Goal: Task Accomplishment & Management: Complete application form

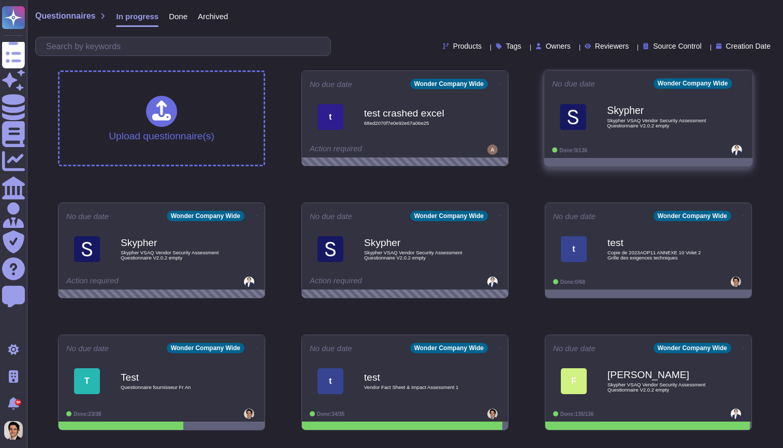
click at [646, 112] on b "Skypher" at bounding box center [659, 111] width 105 height 10
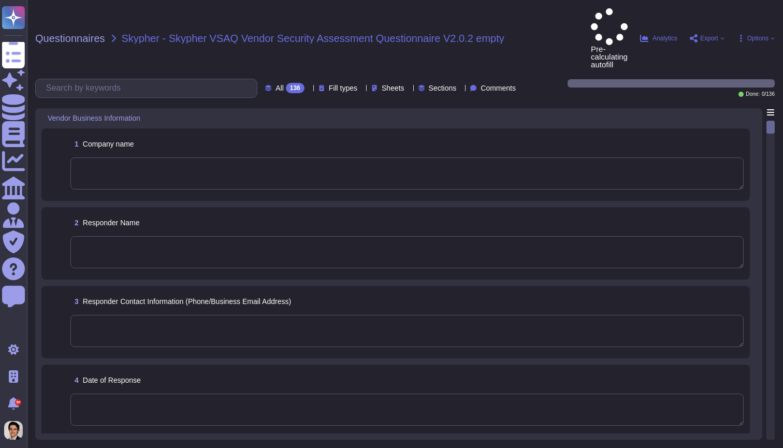
click at [272, 157] on textarea at bounding box center [406, 173] width 673 height 32
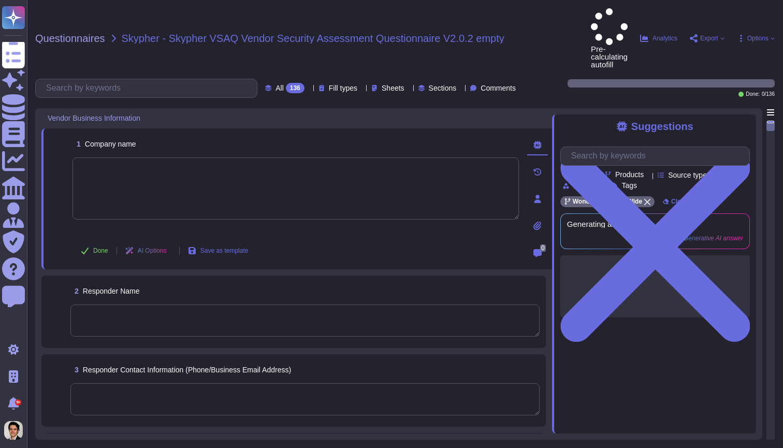
click at [538, 222] on icon at bounding box center [538, 226] width 8 height 8
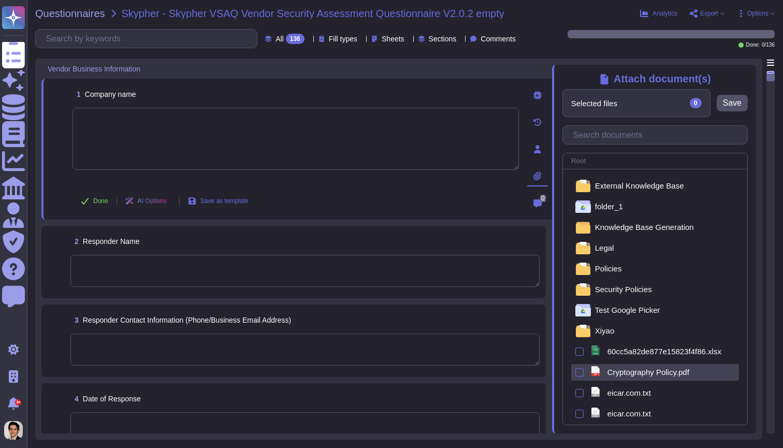
click at [613, 368] on span "Cryptography Policy.pdf" at bounding box center [649, 372] width 82 height 8
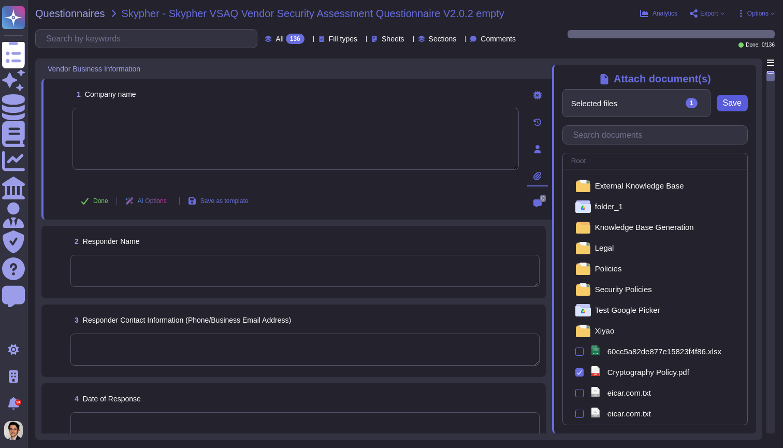
click at [731, 103] on span "Save" at bounding box center [732, 103] width 19 height 8
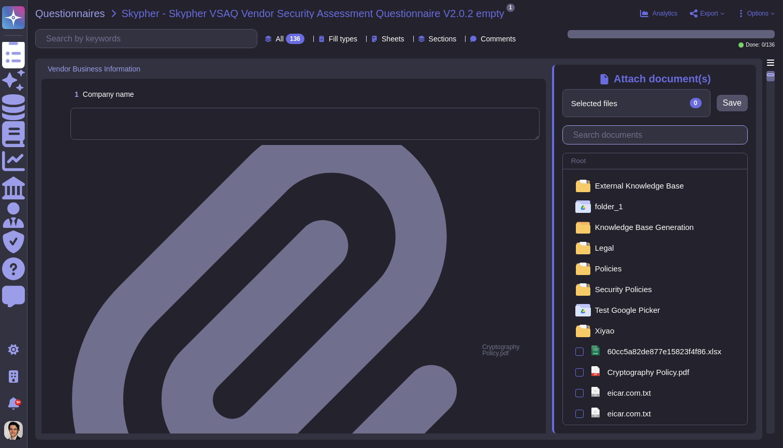
click at [633, 138] on input "text" at bounding box center [657, 135] width 179 height 18
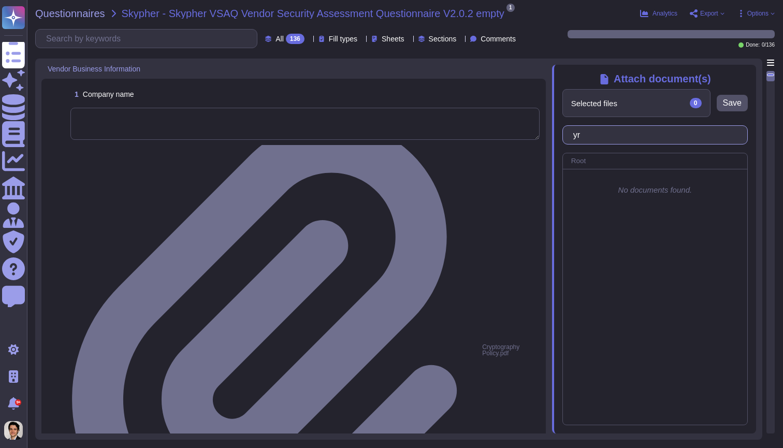
type input "y"
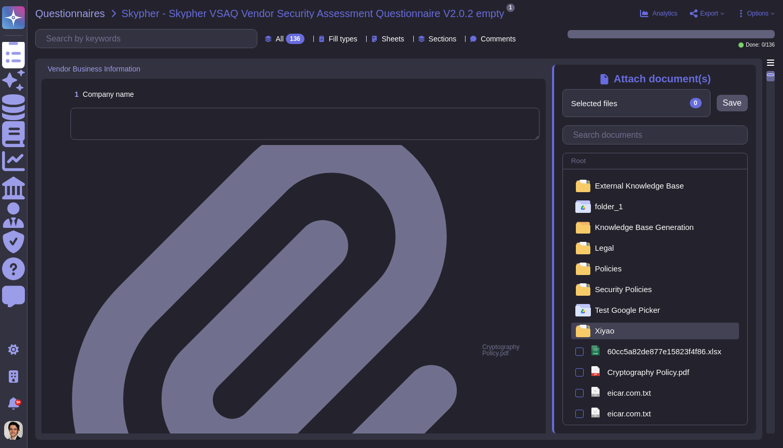
click at [615, 329] on div "Xiyao" at bounding box center [655, 331] width 168 height 17
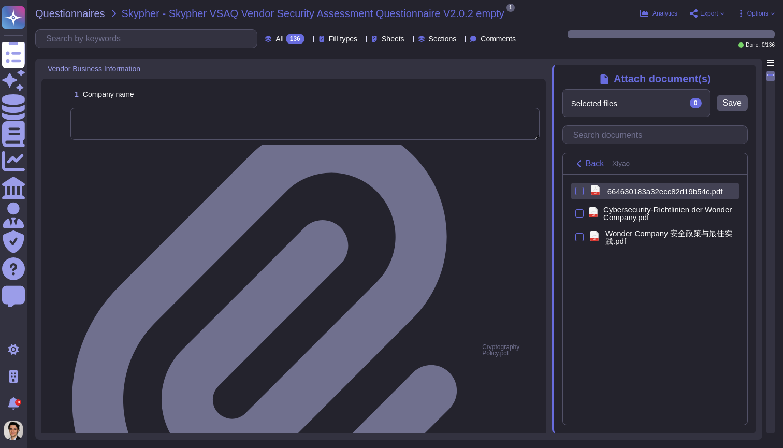
click at [584, 189] on div "pdf 664630183a32ecc82d19b54c.pdf" at bounding box center [655, 191] width 168 height 17
click at [582, 190] on div at bounding box center [579, 191] width 8 height 8
click at [0, 0] on input "checkbox" at bounding box center [0, 0] width 0 height 0
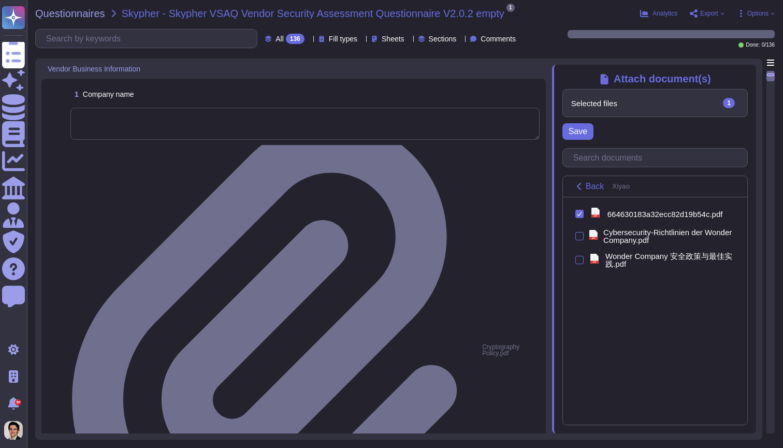
click at [726, 110] on div "Selected files 1" at bounding box center [655, 103] width 184 height 27
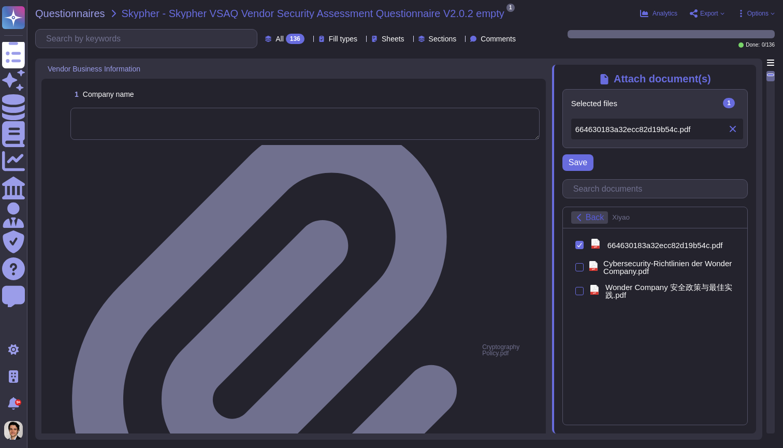
click at [583, 221] on icon at bounding box center [579, 217] width 8 height 8
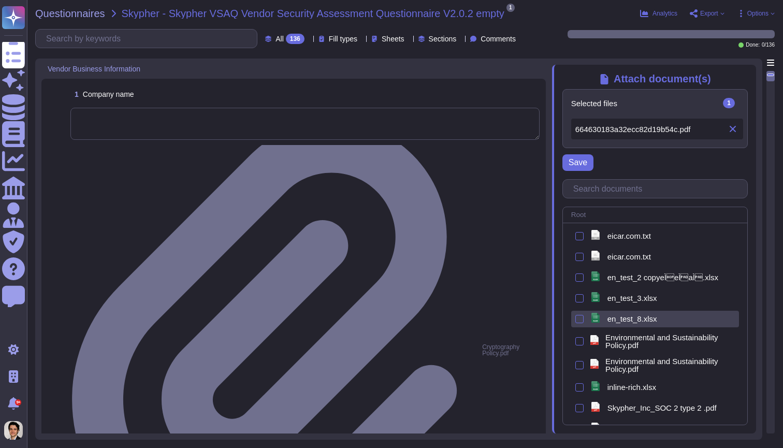
scroll to position [226, 0]
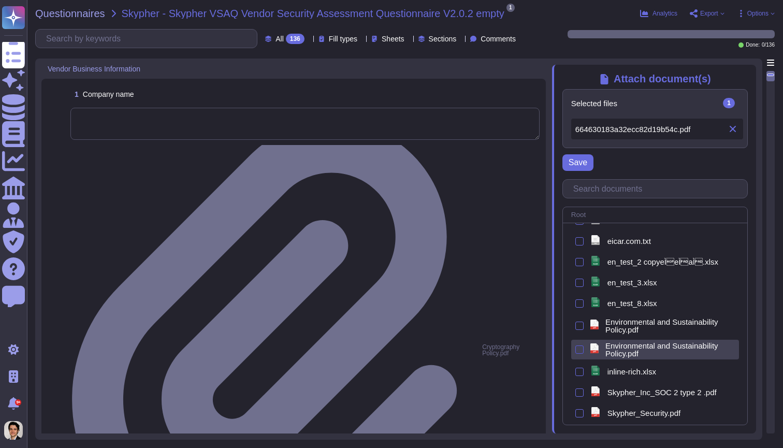
click at [583, 351] on div at bounding box center [579, 349] width 8 height 8
click at [0, 0] on input "checkbox" at bounding box center [0, 0] width 0 height 0
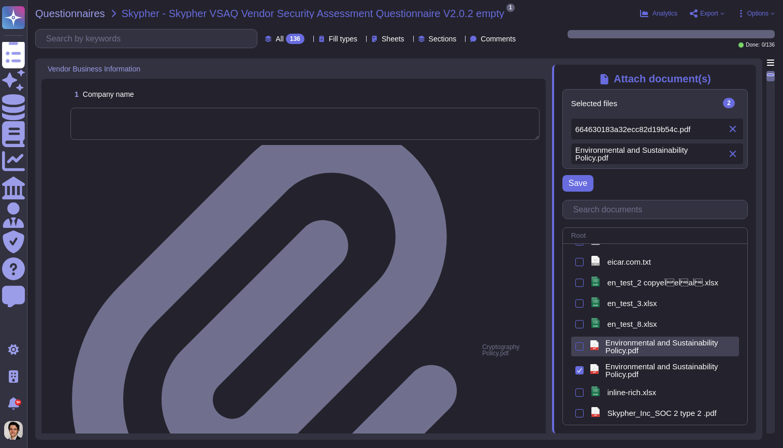
click at [580, 348] on div at bounding box center [579, 346] width 8 height 8
click at [0, 0] on input "checkbox" at bounding box center [0, 0] width 0 height 0
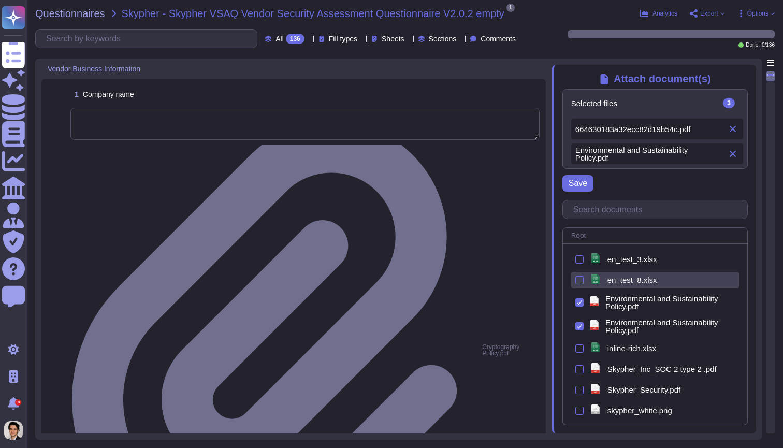
scroll to position [292, 0]
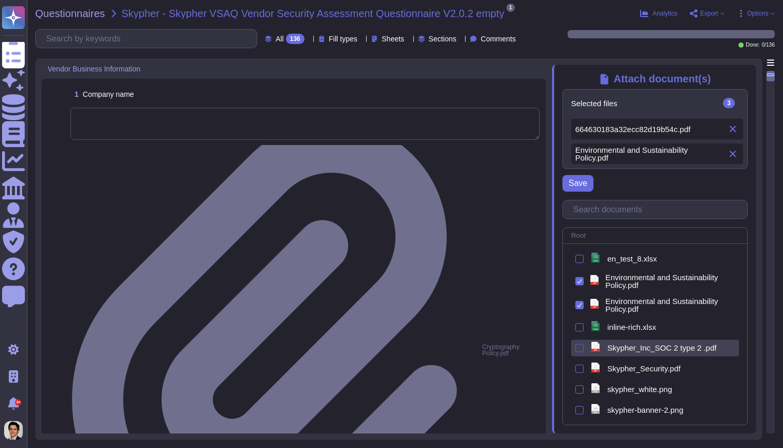
click at [577, 349] on div at bounding box center [579, 348] width 8 height 8
click at [0, 0] on input "checkbox" at bounding box center [0, 0] width 0 height 0
click at [739, 103] on icon at bounding box center [739, 103] width 0 height 0
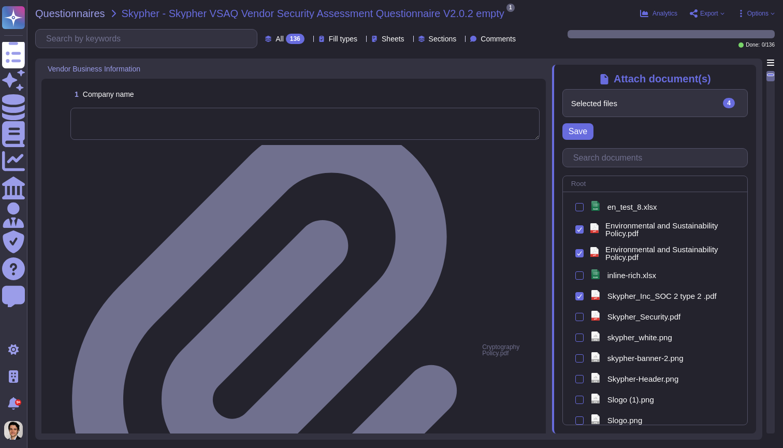
click at [739, 103] on icon at bounding box center [739, 103] width 0 height 0
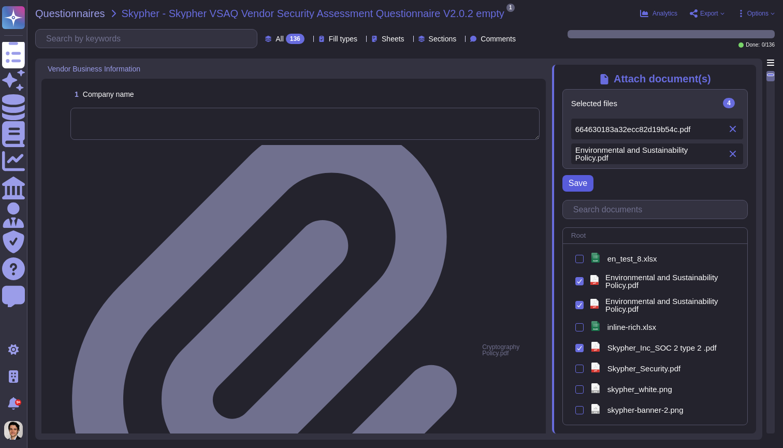
click at [578, 187] on span "Save" at bounding box center [578, 183] width 19 height 8
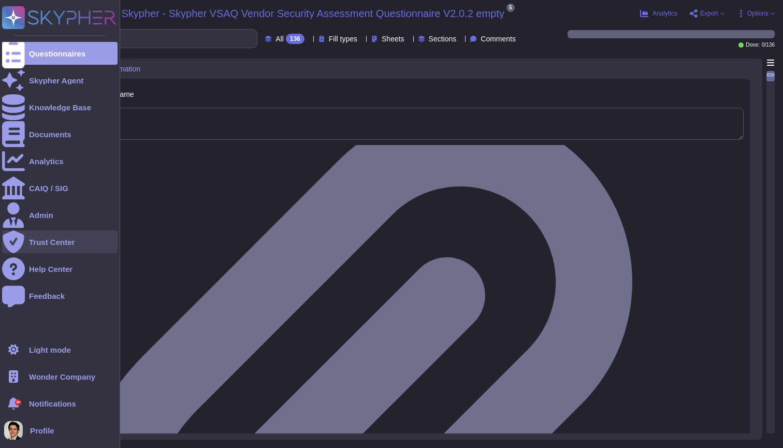
click at [56, 247] on div "Trust Center" at bounding box center [60, 241] width 116 height 23
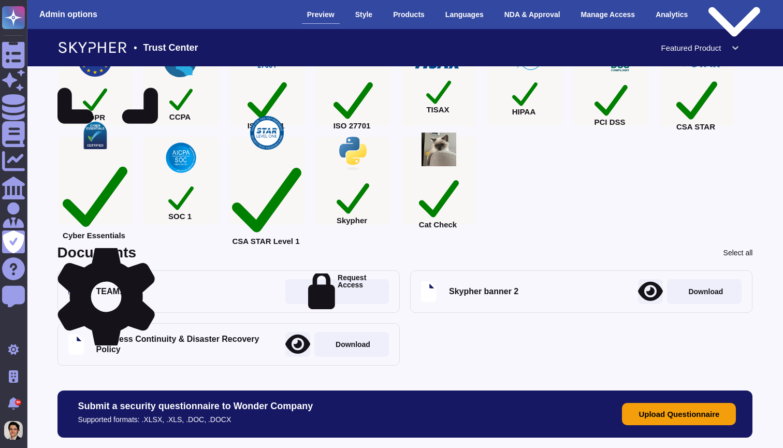
click at [147, 256] on icon at bounding box center [105, 296] width 97 height 97
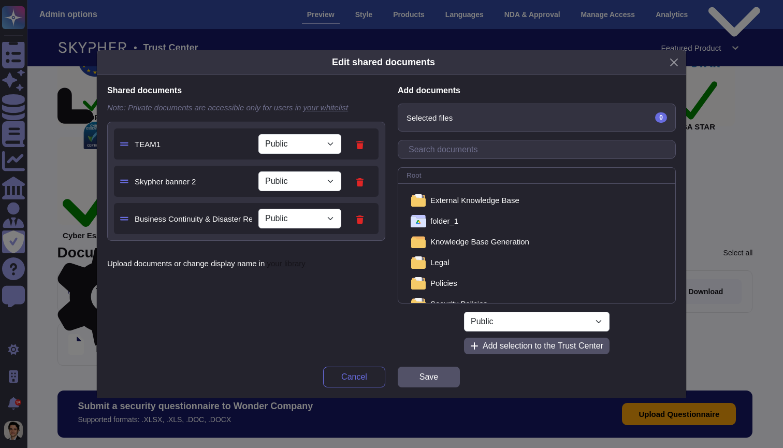
select select "PRIVATE"
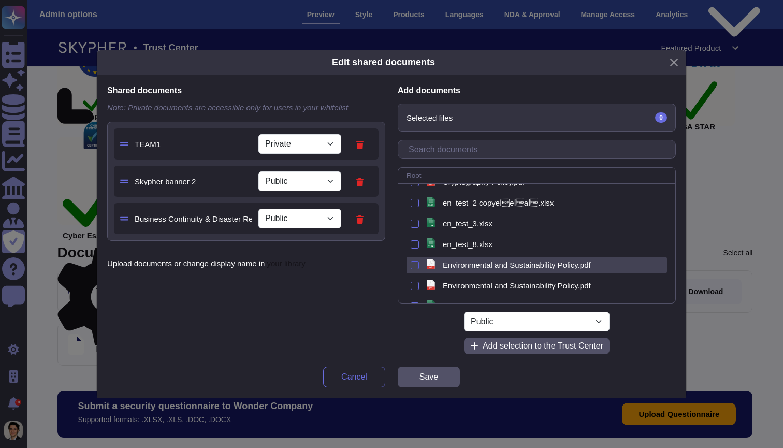
click at [416, 265] on div at bounding box center [415, 265] width 8 height 8
click at [0, 0] on input "checkbox" at bounding box center [0, 0] width 0 height 0
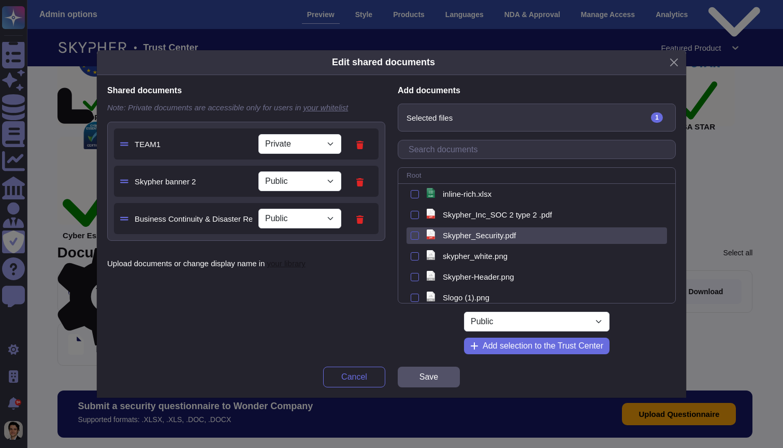
click at [412, 235] on div at bounding box center [415, 236] width 8 height 8
click at [0, 0] on input "checkbox" at bounding box center [0, 0] width 0 height 0
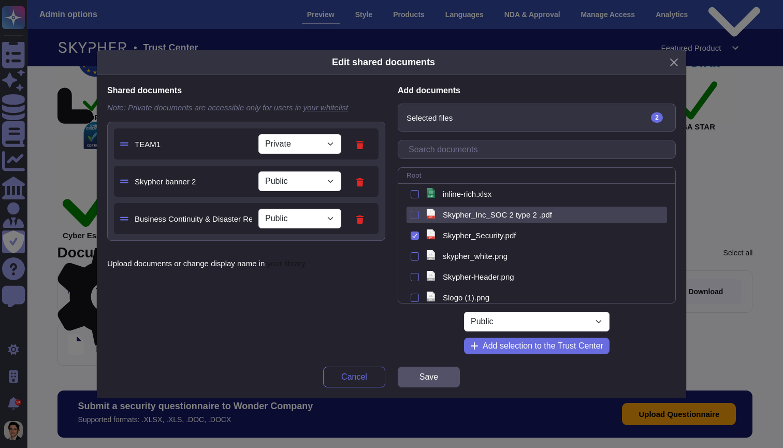
click at [412, 213] on div at bounding box center [415, 215] width 8 height 8
click at [0, 0] on input "checkbox" at bounding box center [0, 0] width 0 height 0
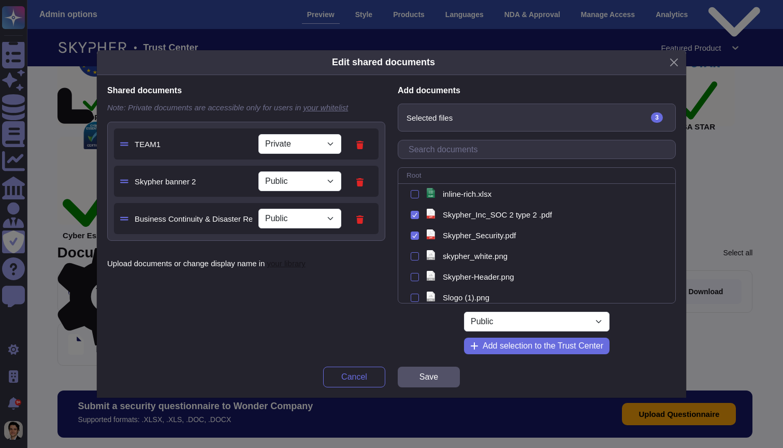
click at [488, 129] on div "Selected files 3" at bounding box center [536, 117] width 277 height 27
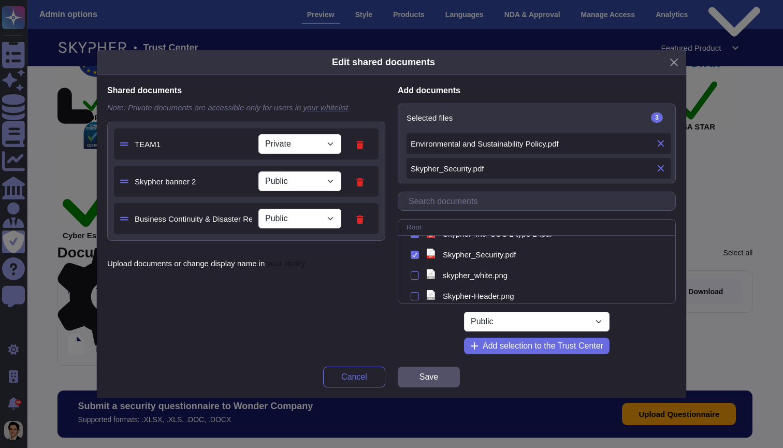
click at [665, 53] on div "Edit shared documents" at bounding box center [391, 62] width 589 height 25
click at [671, 61] on button "Close" at bounding box center [674, 62] width 16 height 16
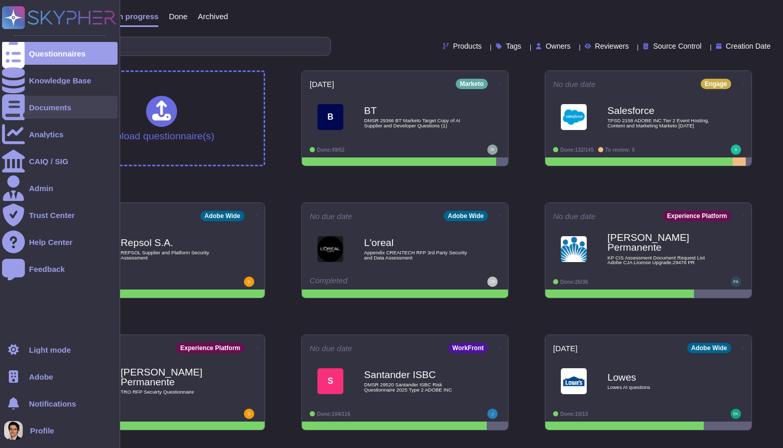
click at [25, 110] on div "Documents" at bounding box center [60, 107] width 116 height 23
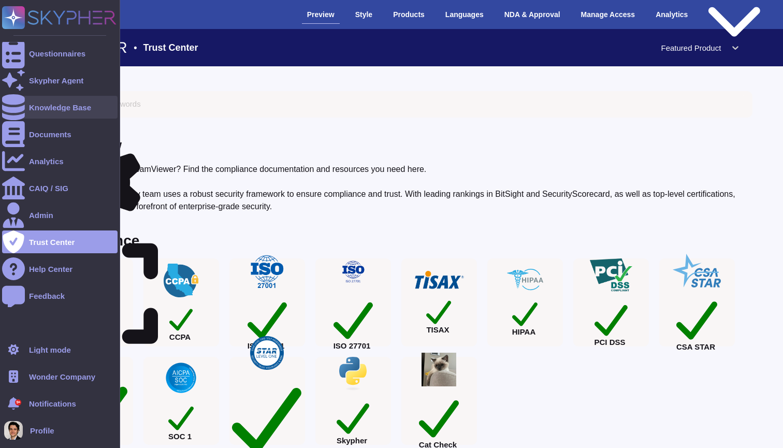
click at [70, 105] on div "Knowledge Base" at bounding box center [60, 108] width 62 height 8
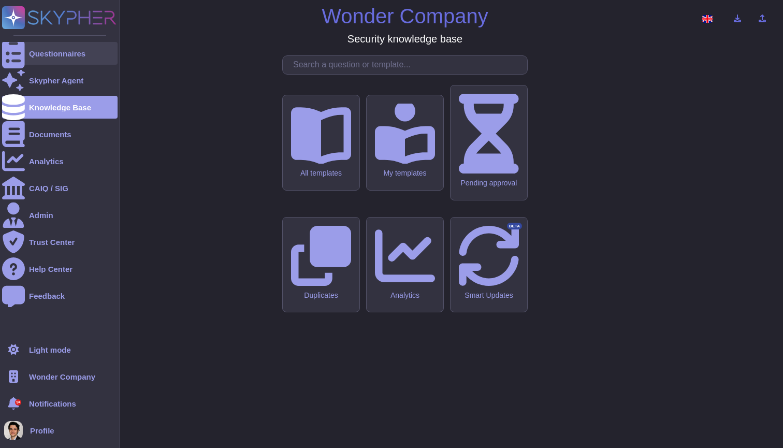
click at [43, 63] on div "Questionnaires" at bounding box center [60, 53] width 116 height 23
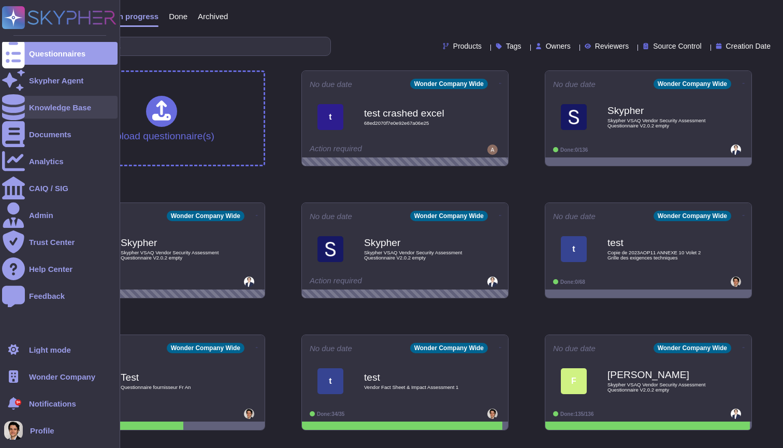
click at [66, 106] on div "Knowledge Base" at bounding box center [60, 108] width 62 height 8
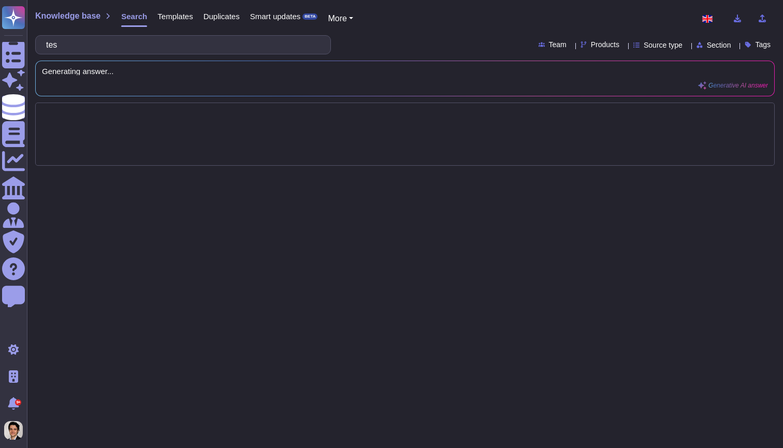
type input "test"
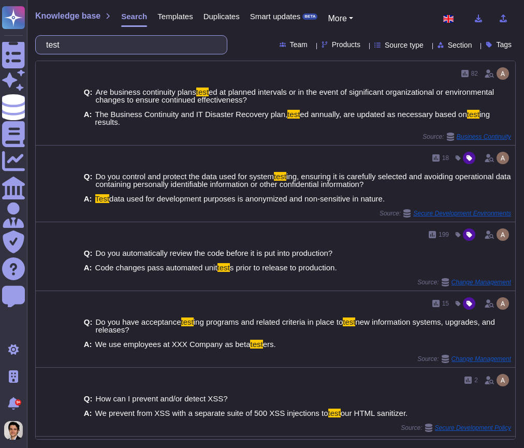
click at [193, 49] on input "test" at bounding box center [129, 45] width 176 height 18
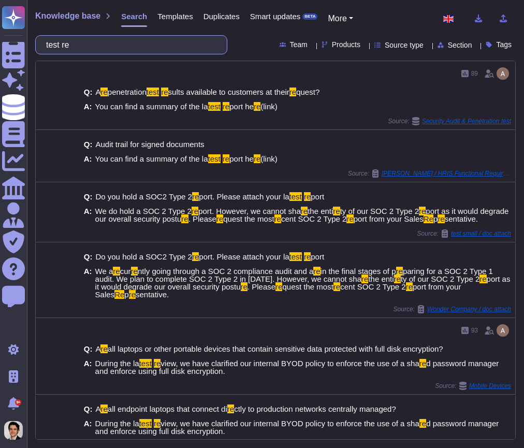
drag, startPoint x: 97, startPoint y: 46, endPoint x: 37, endPoint y: 46, distance: 59.6
click at [37, 46] on div "test re" at bounding box center [131, 44] width 192 height 19
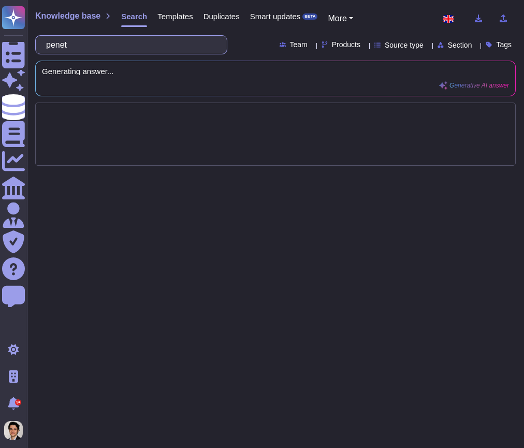
type input "penetration"
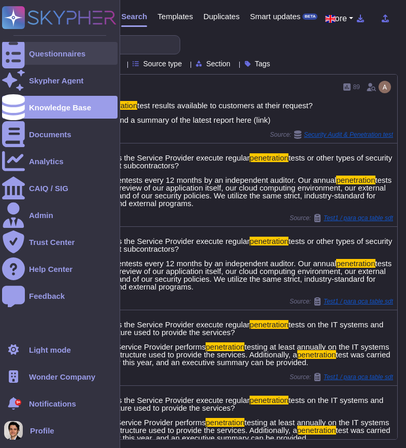
click at [28, 59] on div "Questionnaires" at bounding box center [60, 53] width 116 height 23
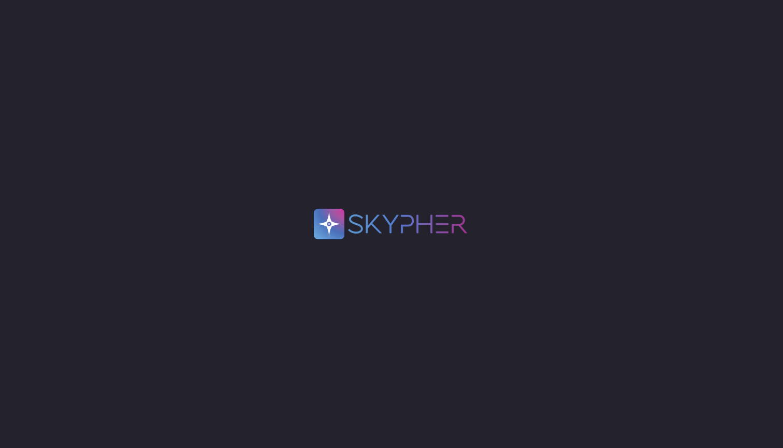
click at [377, 129] on div ".spin { animation: rotate 2s linear infinite; transform-origin: 90px 90px; } @k…" at bounding box center [391, 224] width 783 height 448
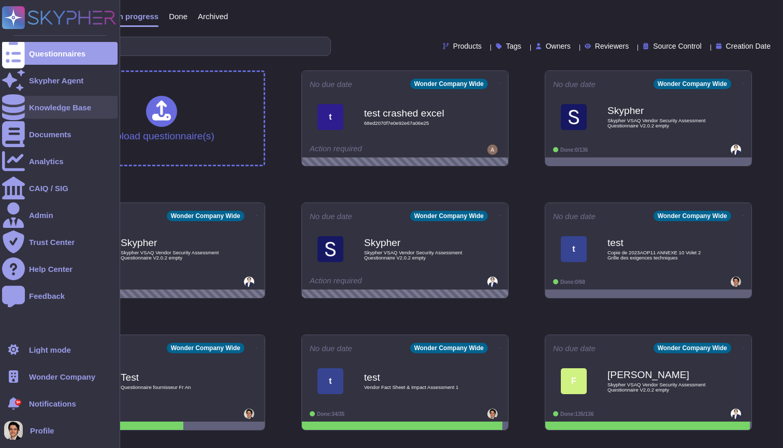
click at [61, 110] on div "Knowledge Base" at bounding box center [60, 108] width 62 height 8
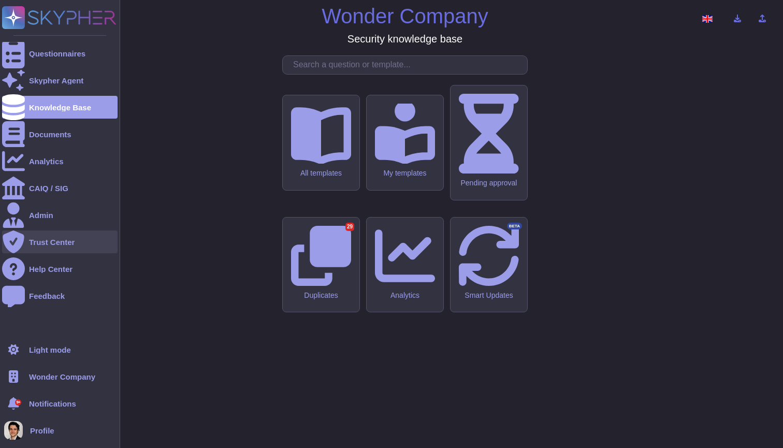
click at [65, 241] on div "Trust Center" at bounding box center [52, 242] width 46 height 8
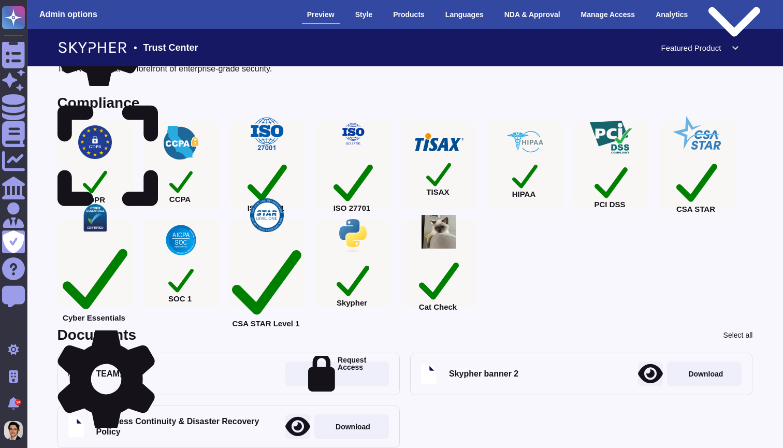
scroll to position [146, 0]
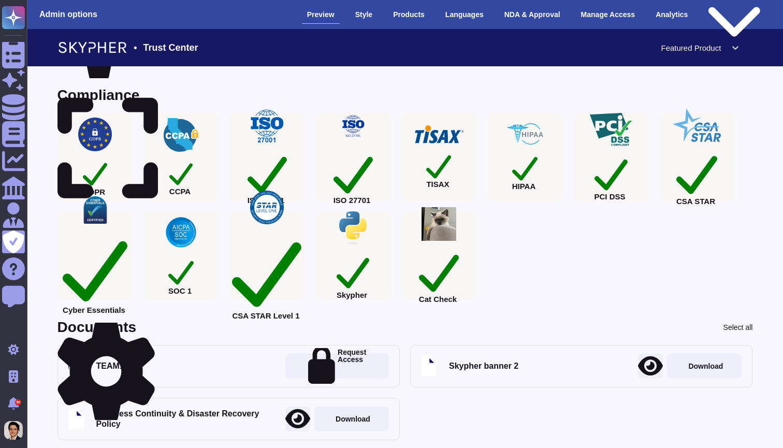
click at [149, 335] on div "Documents Select all TEAM1 Request Access Skypher banner 2 Download Business Co…" at bounding box center [405, 380] width 696 height 120
click at [149, 329] on icon at bounding box center [105, 372] width 97 height 104
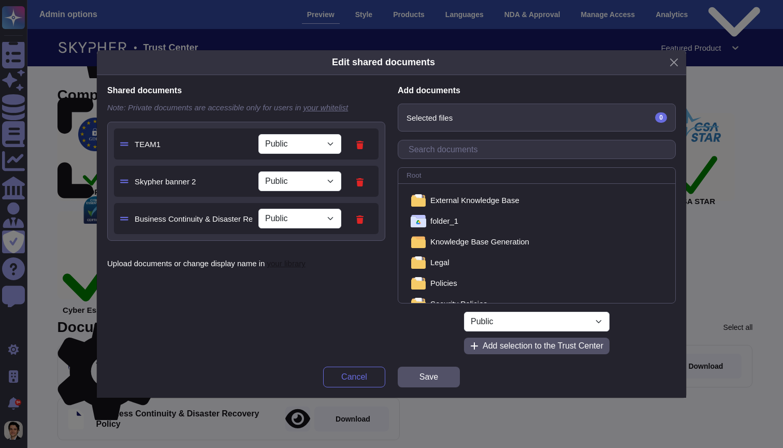
select select "PRIVATE"
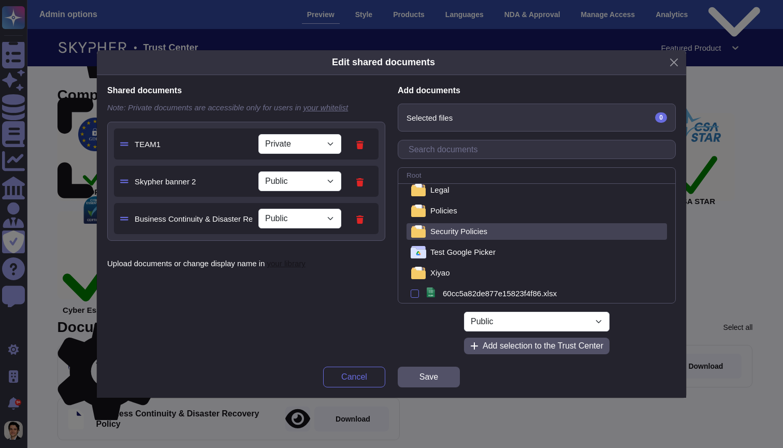
scroll to position [75, 0]
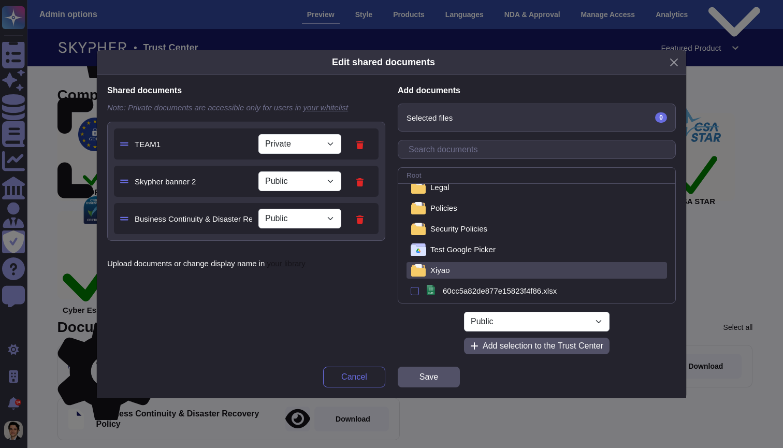
click at [471, 269] on div "Xiyao" at bounding box center [537, 270] width 261 height 17
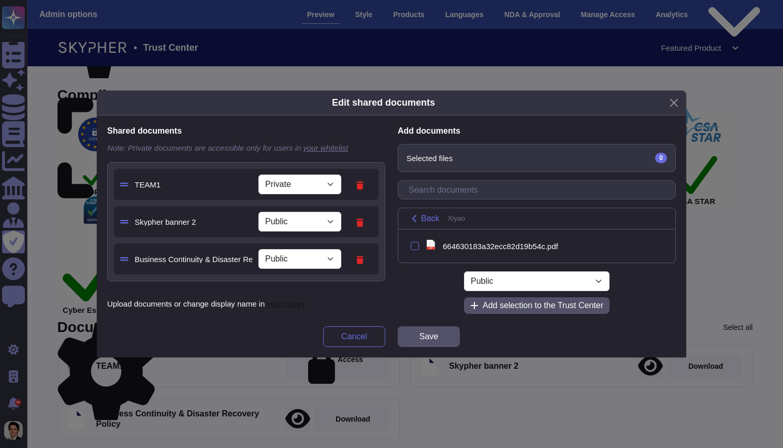
scroll to position [0, 0]
click at [422, 219] on span "Back" at bounding box center [430, 218] width 19 height 8
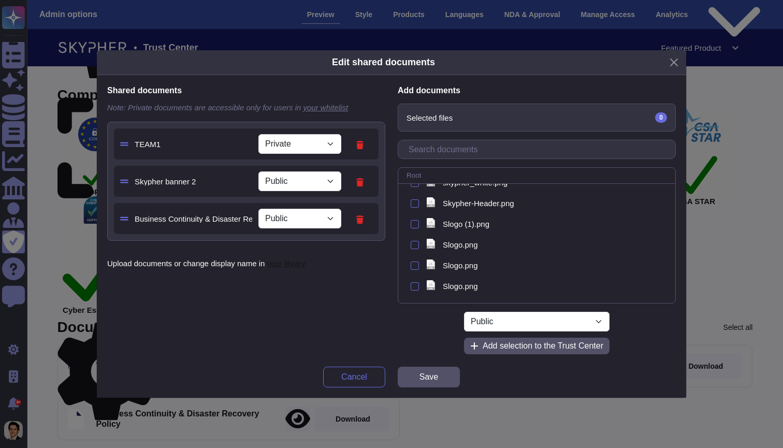
scroll to position [390, 0]
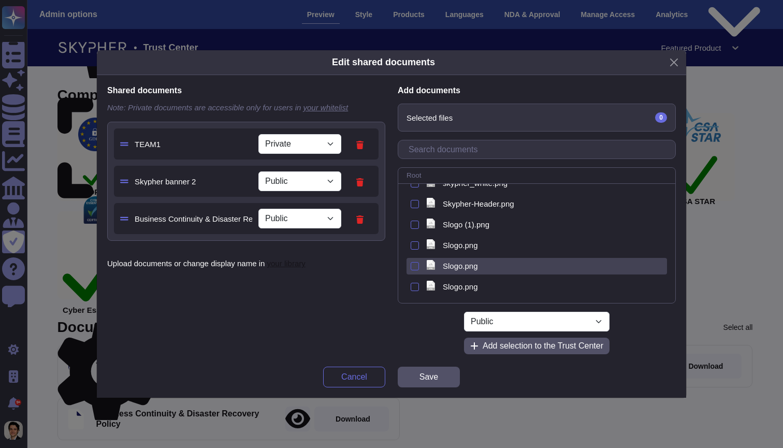
click at [416, 265] on div at bounding box center [415, 266] width 8 height 8
click at [0, 0] on input "checkbox" at bounding box center [0, 0] width 0 height 0
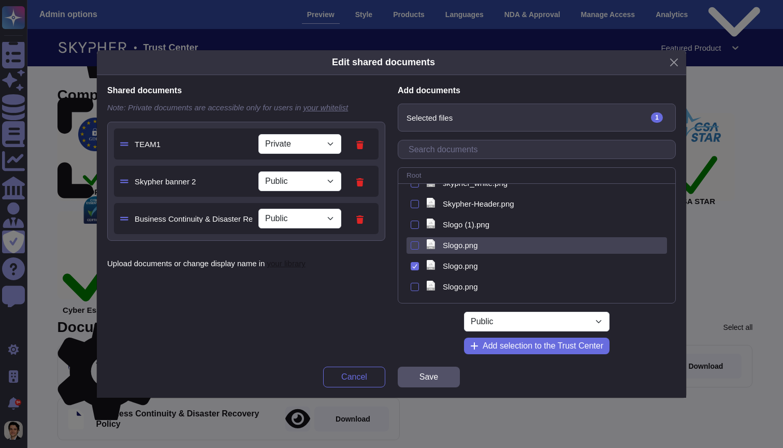
click at [414, 246] on div at bounding box center [415, 245] width 8 height 8
click at [0, 0] on input "checkbox" at bounding box center [0, 0] width 0 height 0
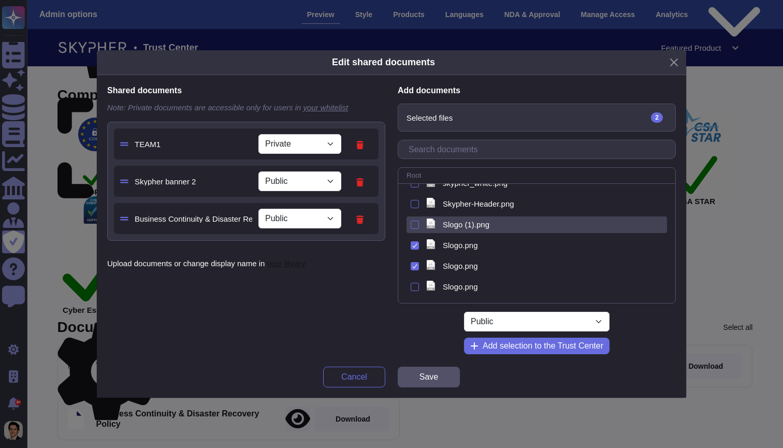
click at [414, 229] on div "png Slogo (1).png" at bounding box center [537, 225] width 261 height 17
click at [414, 222] on div at bounding box center [415, 225] width 8 height 8
click at [0, 0] on input "checkbox" at bounding box center [0, 0] width 0 height 0
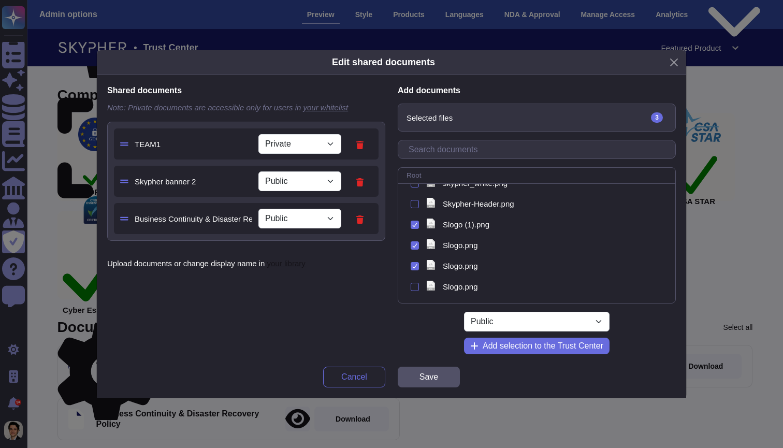
click at [657, 118] on div "3" at bounding box center [659, 117] width 16 height 10
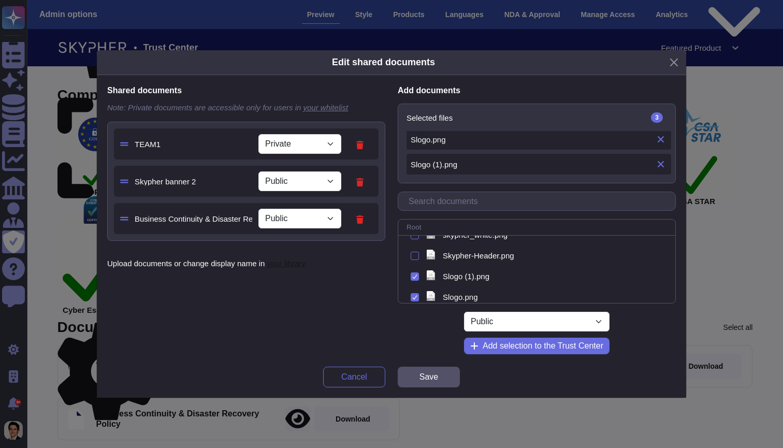
scroll to position [29, 0]
click at [673, 65] on button "Close" at bounding box center [674, 62] width 16 height 16
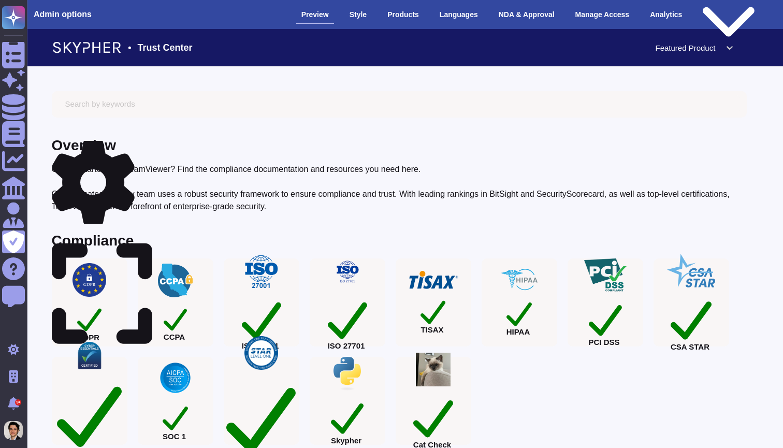
scroll to position [0, 0]
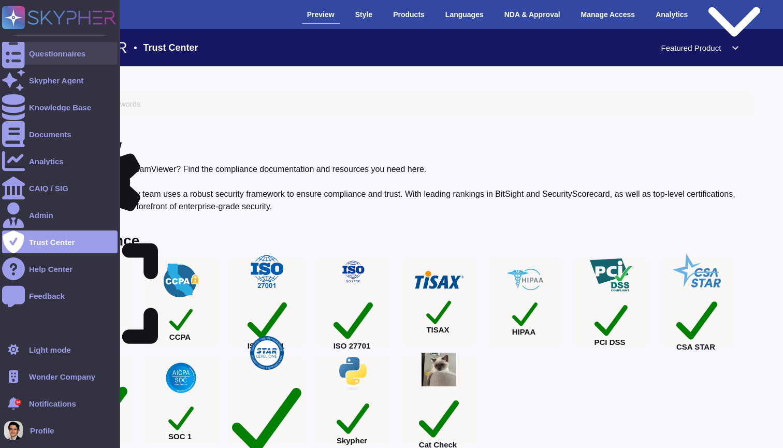
click at [17, 57] on icon at bounding box center [13, 53] width 23 height 31
